Goal: Task Accomplishment & Management: Manage account settings

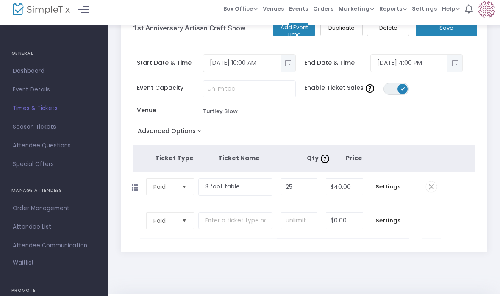
scroll to position [22, 0]
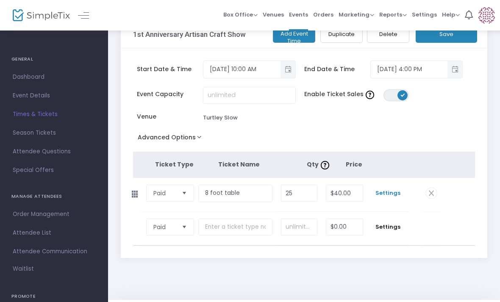
click at [391, 195] on span "Settings" at bounding box center [388, 193] width 33 height 8
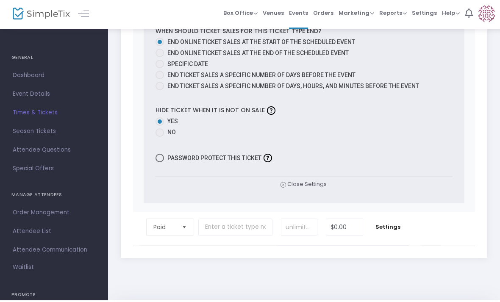
scroll to position [454, 0]
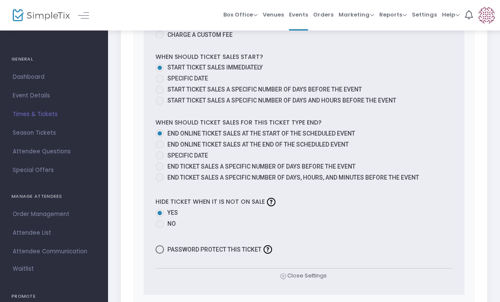
click at [196, 158] on span "Specific Date" at bounding box center [187, 155] width 41 height 7
click at [160, 160] on input "Specific Date" at bounding box center [159, 160] width 0 height 0
radio input "true"
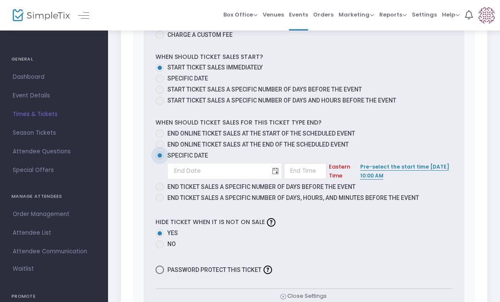
click at [241, 179] on kendo-datepicker at bounding box center [224, 171] width 114 height 16
type input "month/day/year"
click at [212, 178] on input "month/day/year" at bounding box center [218, 170] width 101 height 17
click at [278, 173] on span "Toggle calendar" at bounding box center [275, 171] width 14 height 14
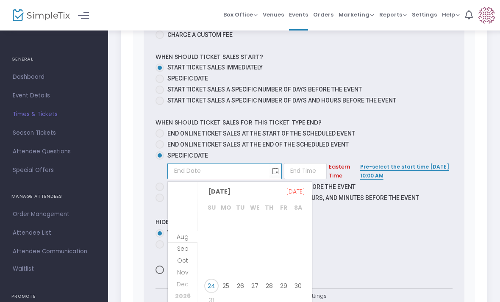
scroll to position [8, 0]
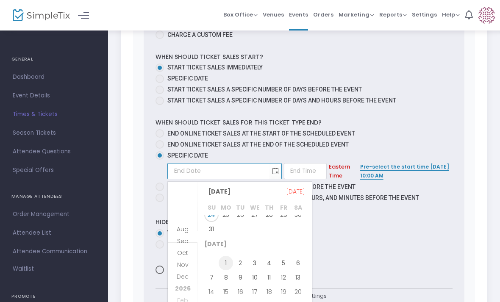
click at [226, 262] on span "1" at bounding box center [226, 263] width 14 height 14
type input "[DATE]"
type input "1:00 AM"
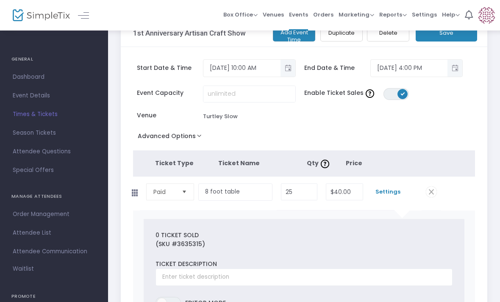
scroll to position [24, 0]
click at [446, 36] on button "Save" at bounding box center [446, 32] width 61 height 17
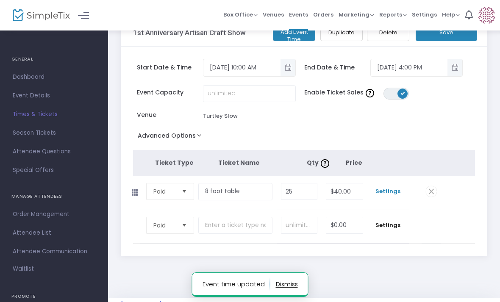
click at [397, 195] on span "Settings" at bounding box center [388, 191] width 33 height 8
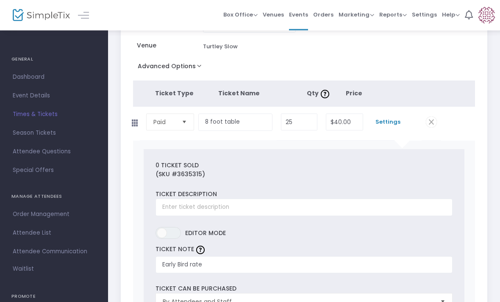
scroll to position [0, 0]
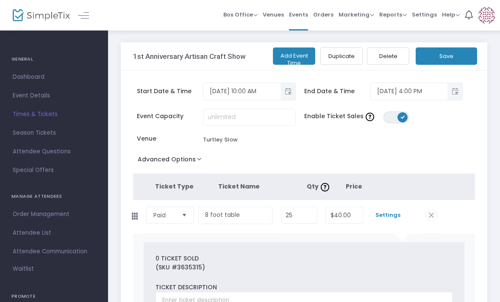
click at [449, 56] on button "Save" at bounding box center [446, 55] width 61 height 17
